Goal: Communication & Community: Answer question/provide support

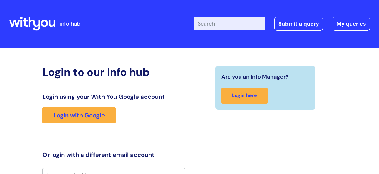
scroll to position [8, 0]
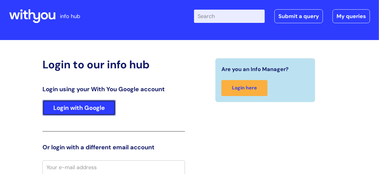
click at [92, 108] on link "Login with Google" at bounding box center [79, 108] width 73 height 16
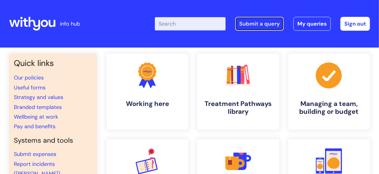
click at [261, 19] on link "Submit a query" at bounding box center [259, 24] width 49 height 14
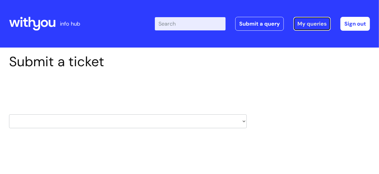
click at [311, 24] on link "My queries" at bounding box center [312, 24] width 37 height 14
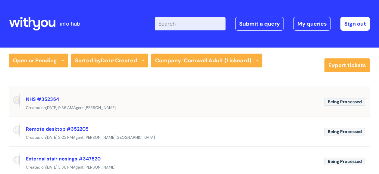
click at [49, 106] on span "[DATE] 9:36 AM" at bounding box center [59, 107] width 27 height 5
click at [338, 103] on span "Being Processed" at bounding box center [345, 102] width 41 height 8
click at [18, 98] on span at bounding box center [14, 100] width 11 height 17
drag, startPoint x: 39, startPoint y: 100, endPoint x: 39, endPoint y: 105, distance: 4.5
click at [39, 100] on link "NHS #352354" at bounding box center [42, 99] width 33 height 6
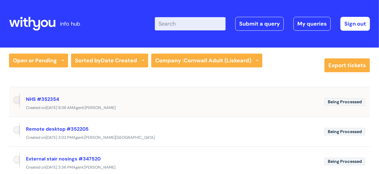
click at [40, 108] on div "Created [DATE][DATE] 9:36 AM Agent: [PERSON_NAME]" at bounding box center [189, 108] width 361 height 8
click at [43, 97] on link "NHS #352354" at bounding box center [42, 99] width 33 height 6
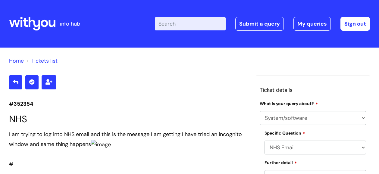
select select "System/software"
select select "NHS Email"
select select "I’m having a problem logging into NHS.net"
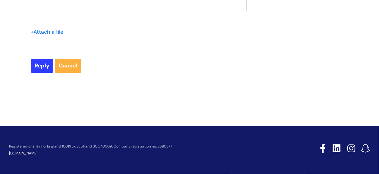
scroll to position [1005, 0]
click at [42, 73] on input "Reply" at bounding box center [42, 66] width 23 height 14
type input "Please Wait..."
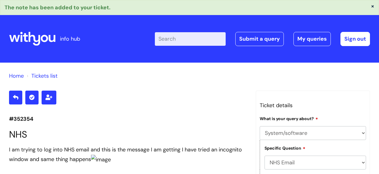
select select "System/software"
select select "NHS Email"
select select "I’m having a problem logging into [DOMAIN_NAME]"
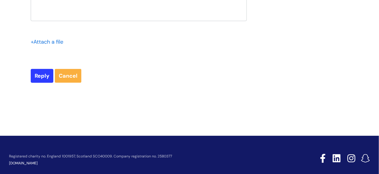
scroll to position [866, 0]
